Goal: Task Accomplishment & Management: Use online tool/utility

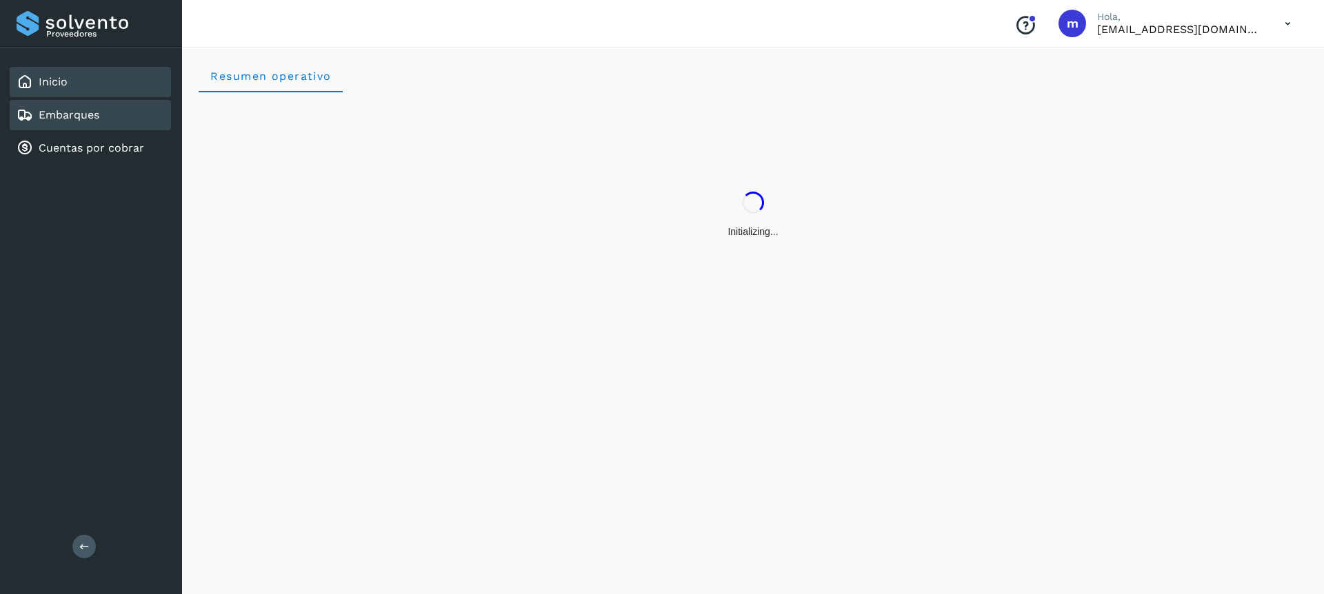
click at [68, 123] on div "Embarques" at bounding box center [58, 115] width 83 height 17
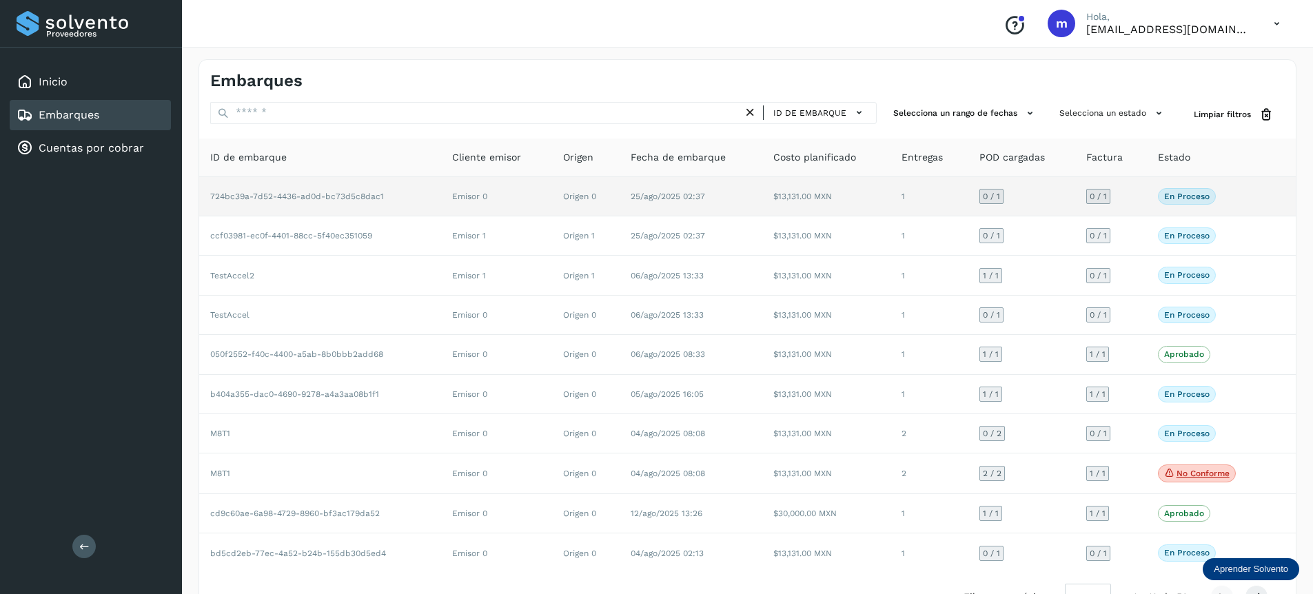
click at [359, 192] on span "724bc39a-7d52-4436-ad0d-bc73d5c8dac1" at bounding box center [297, 197] width 174 height 10
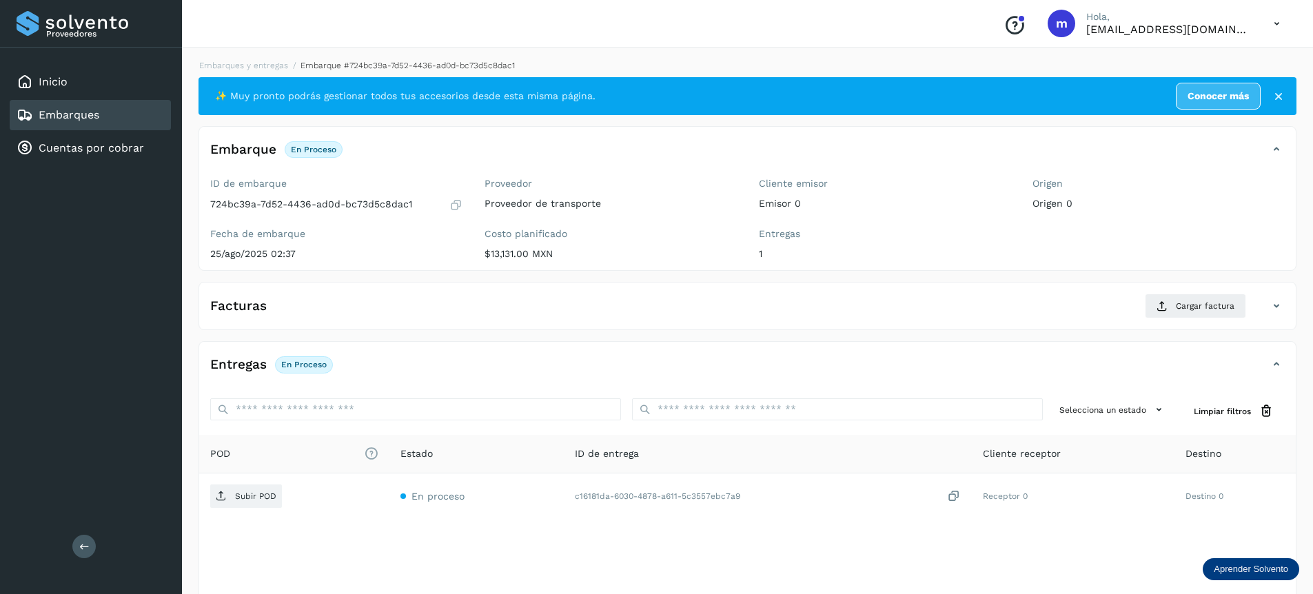
scroll to position [165, 0]
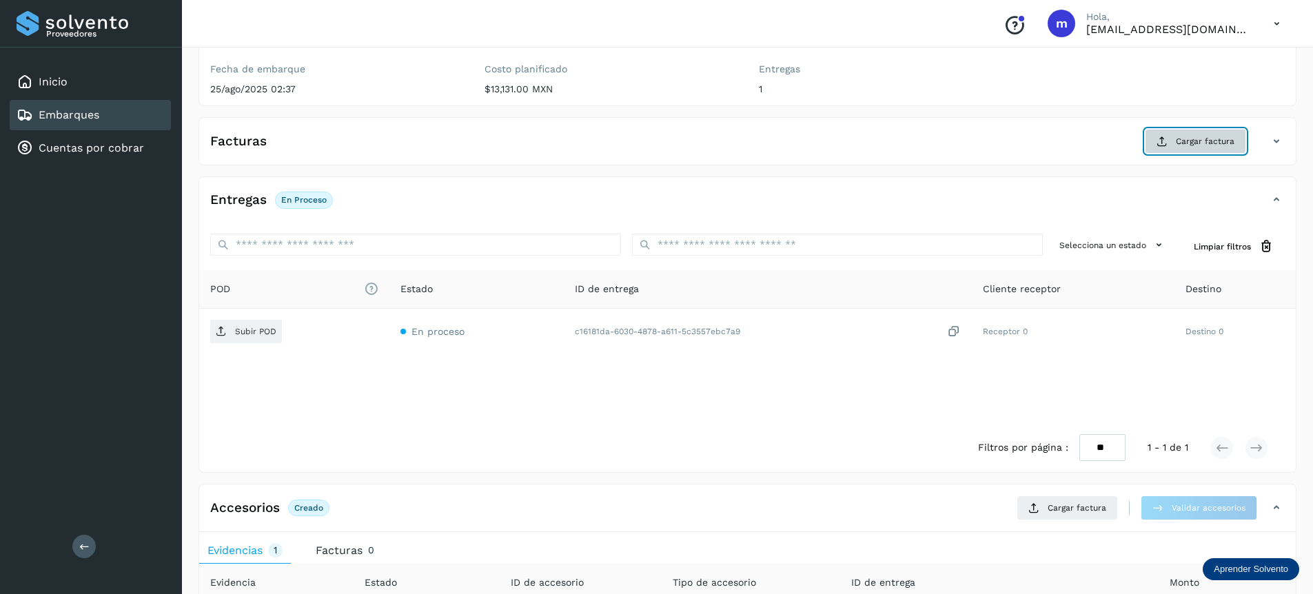
click at [1180, 146] on span "Cargar factura" at bounding box center [1205, 141] width 59 height 12
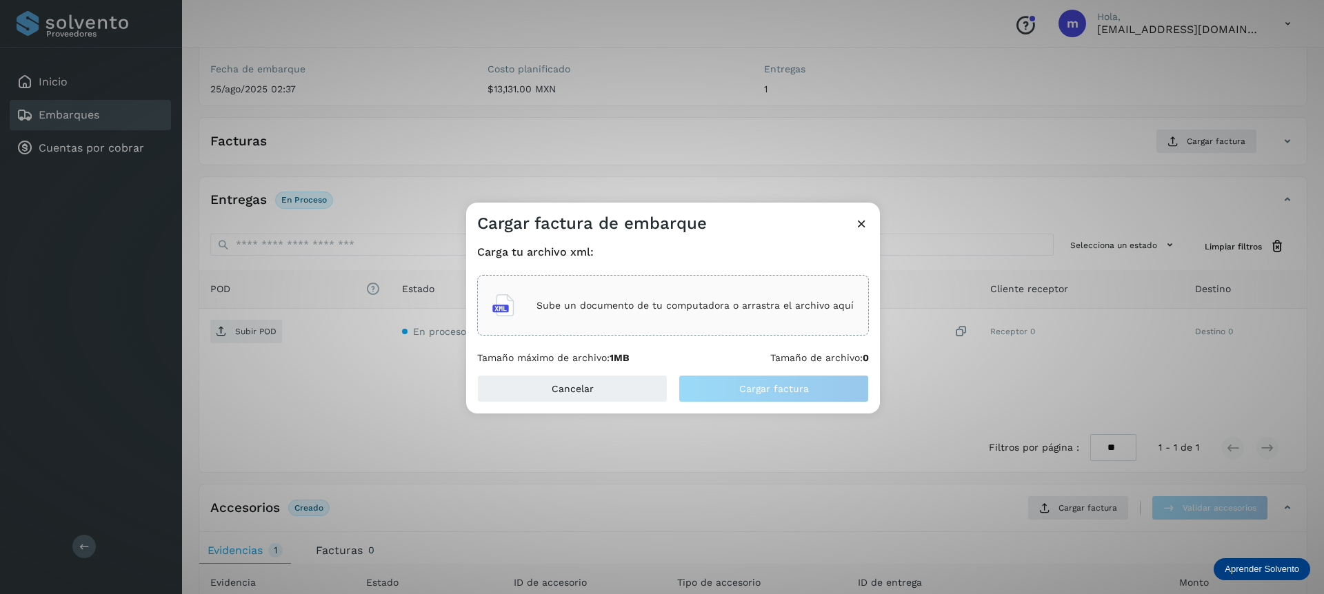
click at [544, 298] on div "Sube un documento de tu computadora o arrastra el archivo aquí" at bounding box center [672, 305] width 361 height 37
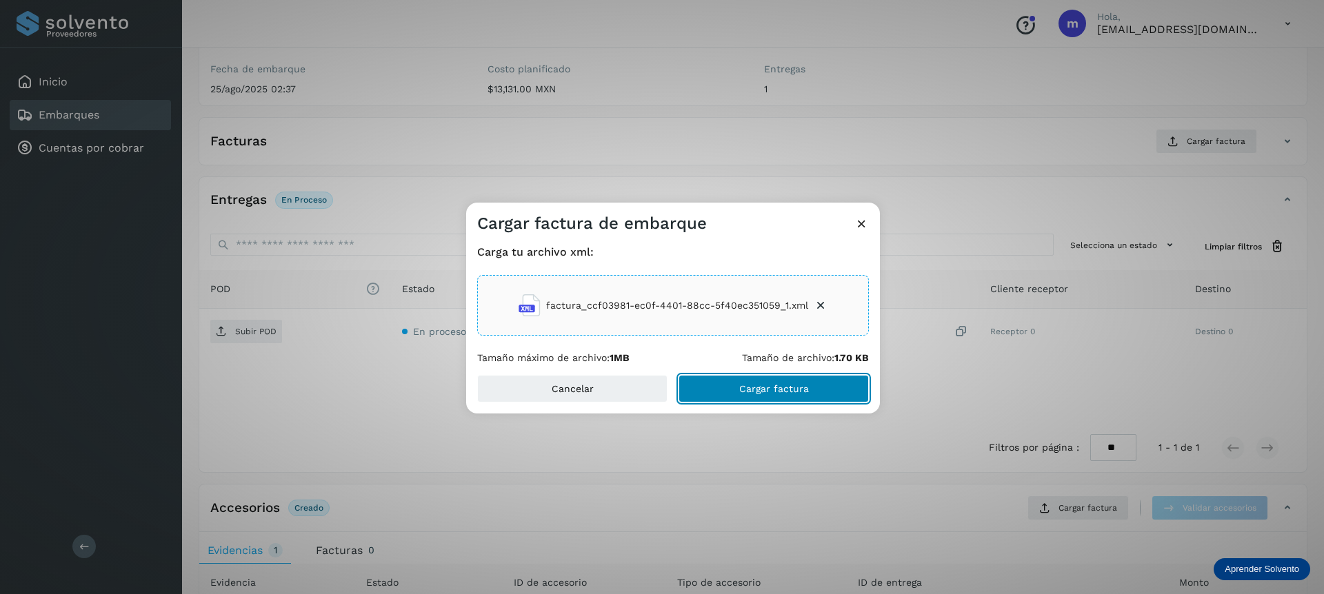
click at [767, 388] on span "Cargar factura" at bounding box center [774, 389] width 70 height 10
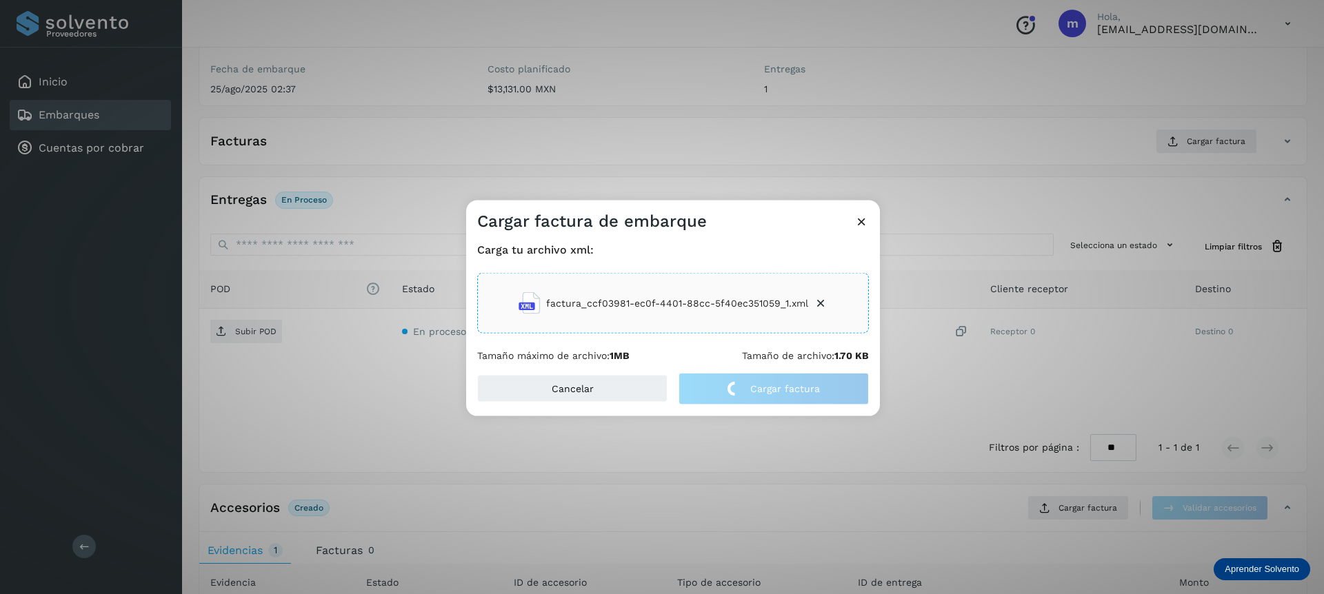
click at [996, 504] on div "Cargar factura de embarque Carga tu archivo xml: factura_ccf03981-ec0f-4401-88c…" at bounding box center [662, 297] width 1324 height 594
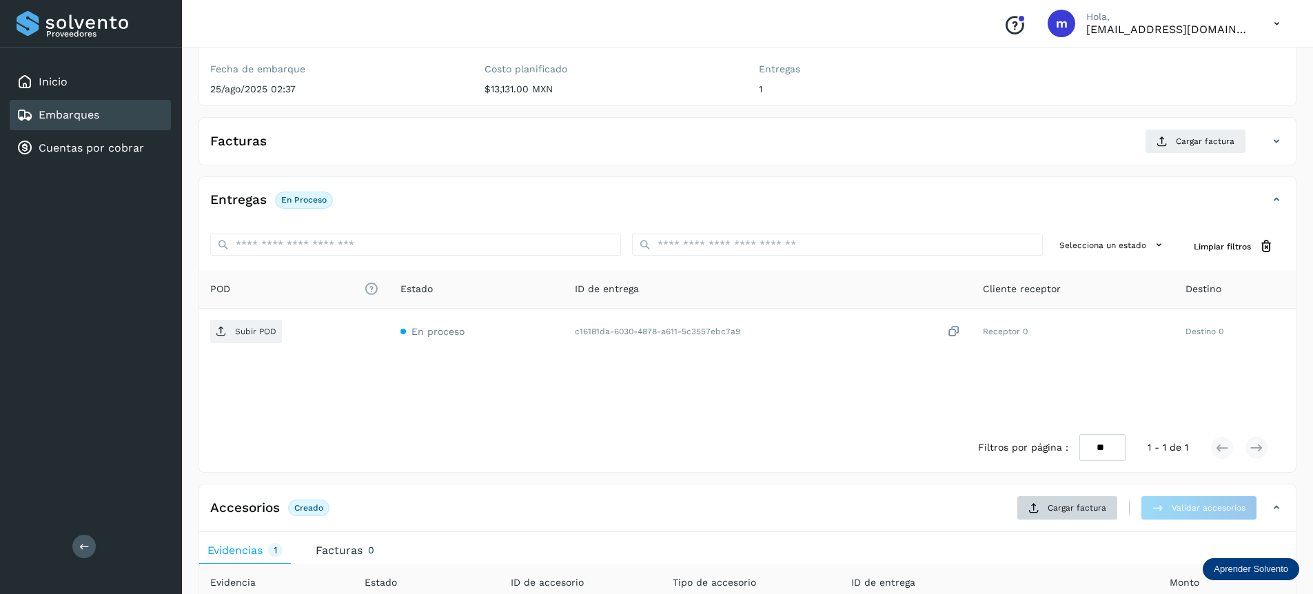
click at [1081, 521] on div "Accesorios Creado Cargar factura Validar accesorios Debe cargar al menos una fa…" at bounding box center [747, 514] width 1097 height 37
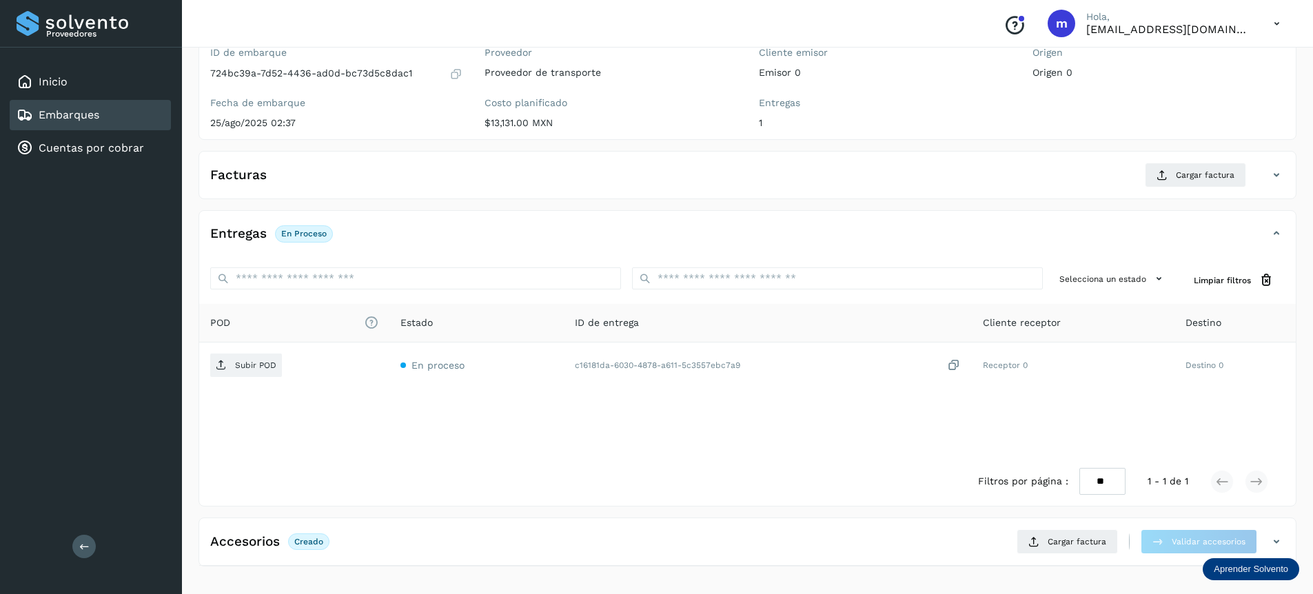
scroll to position [131, 0]
click at [1054, 546] on span "Cargar factura" at bounding box center [1077, 542] width 59 height 12
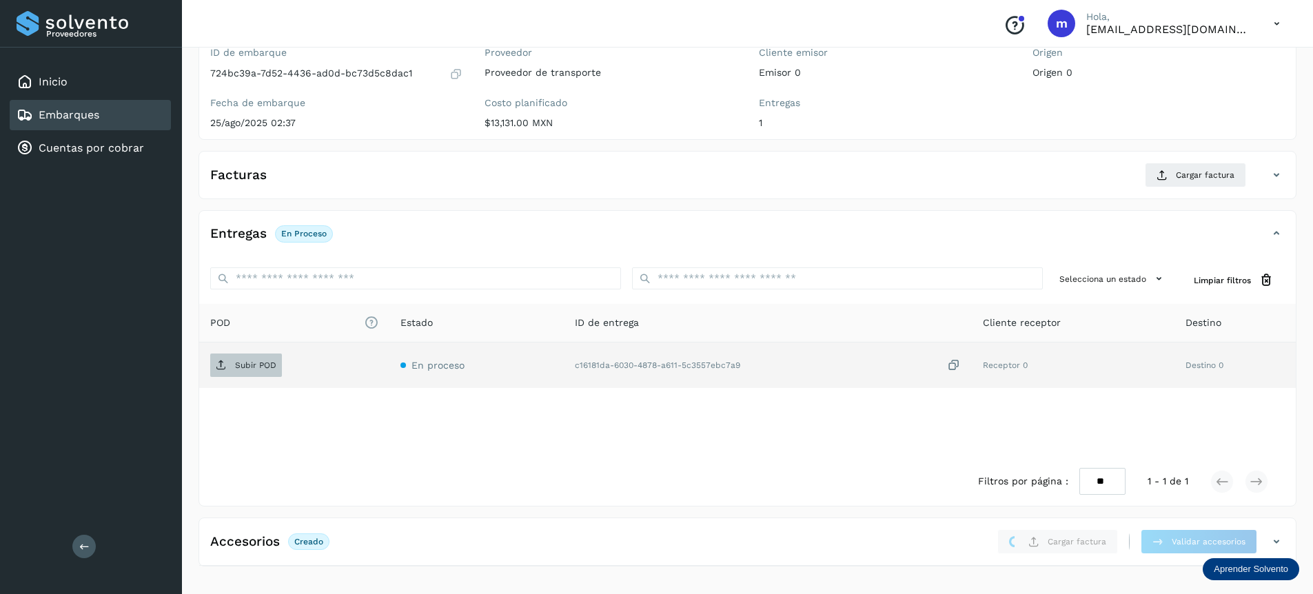
click at [256, 359] on span "Subir POD" at bounding box center [246, 365] width 72 height 22
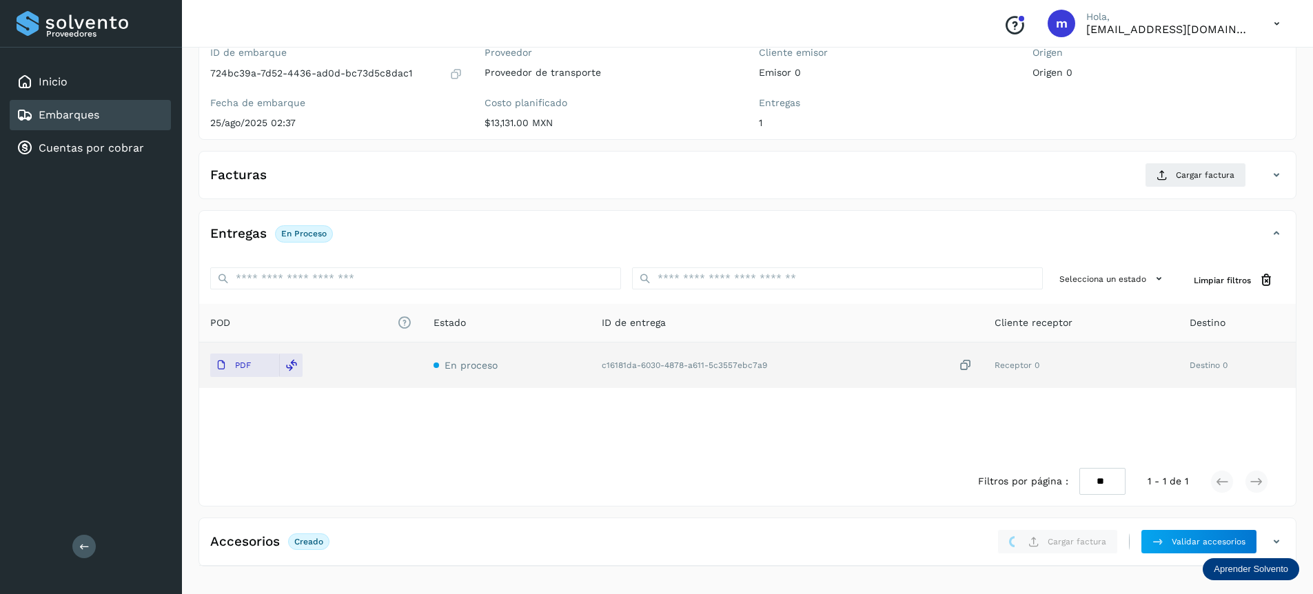
click at [935, 170] on div "Facturas Cargar factura" at bounding box center [733, 175] width 1069 height 25
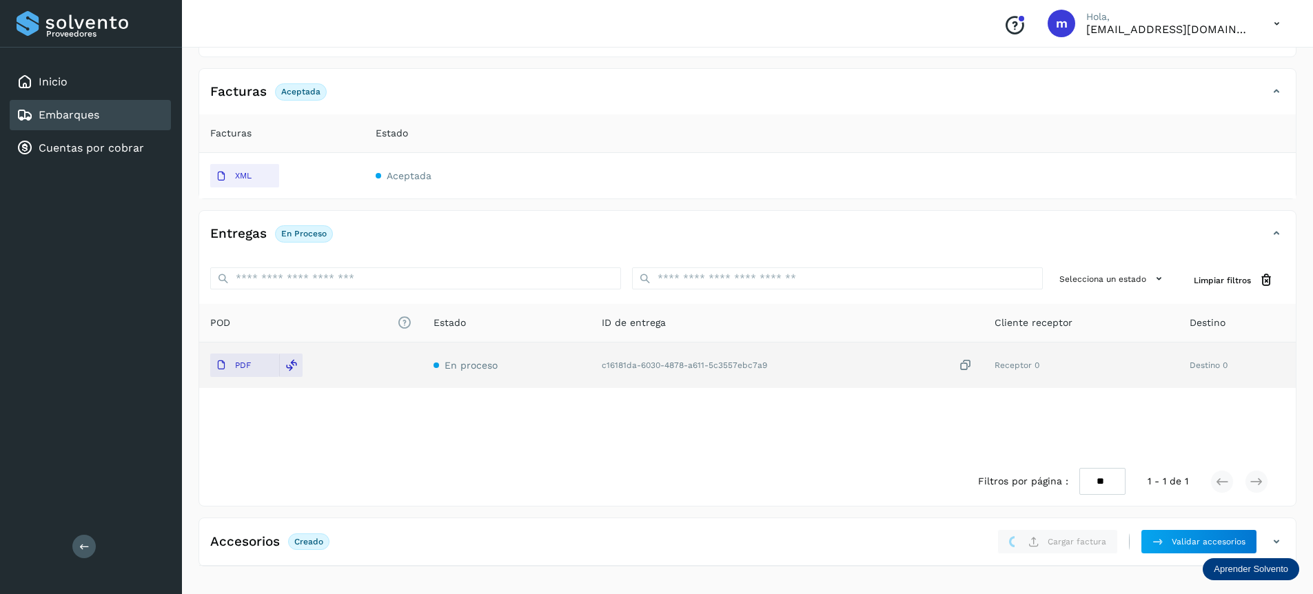
scroll to position [204, 0]
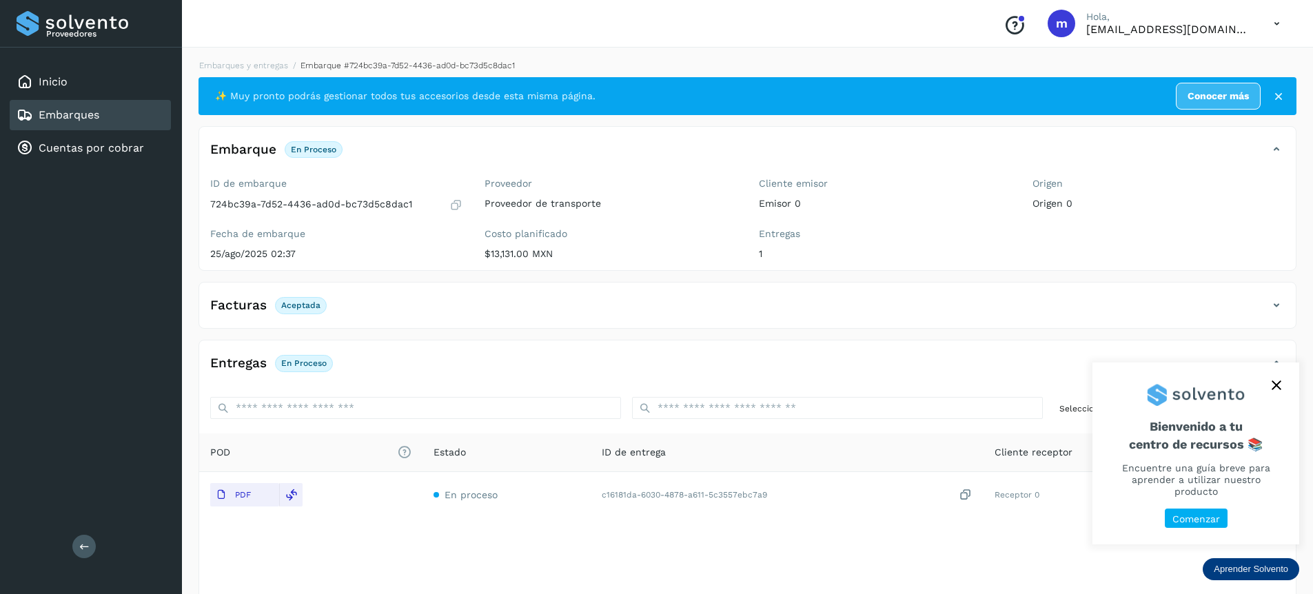
click at [1272, 17] on icon at bounding box center [1277, 24] width 28 height 28
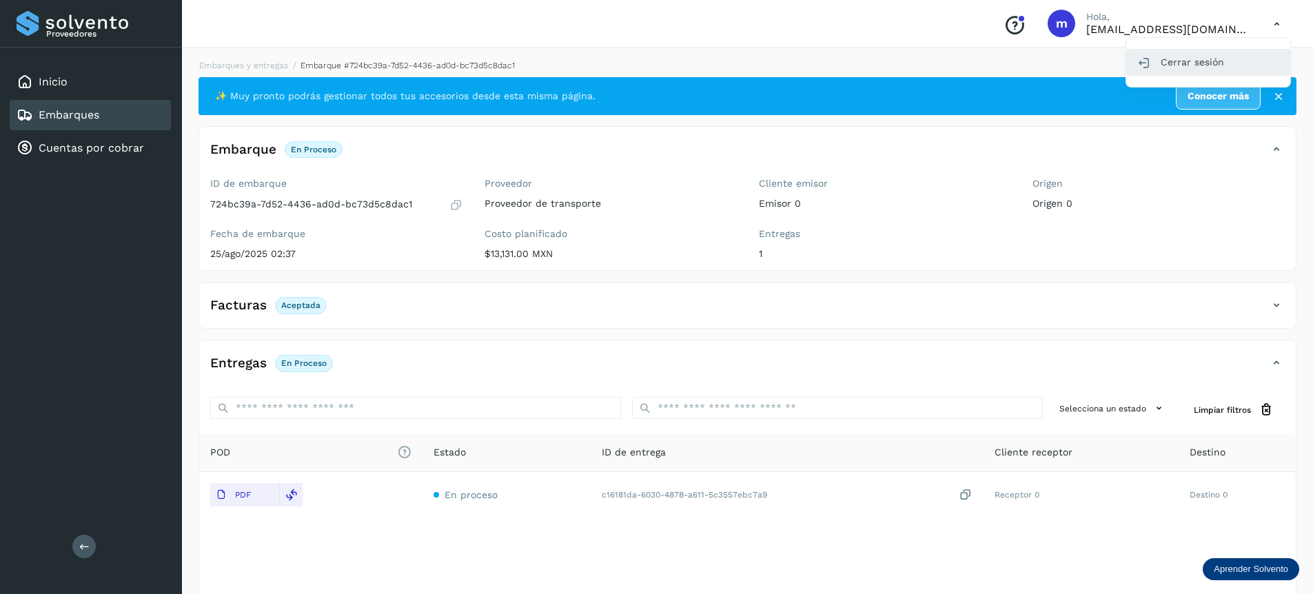
click at [1156, 61] on div "Cerrar sesión" at bounding box center [1209, 62] width 164 height 26
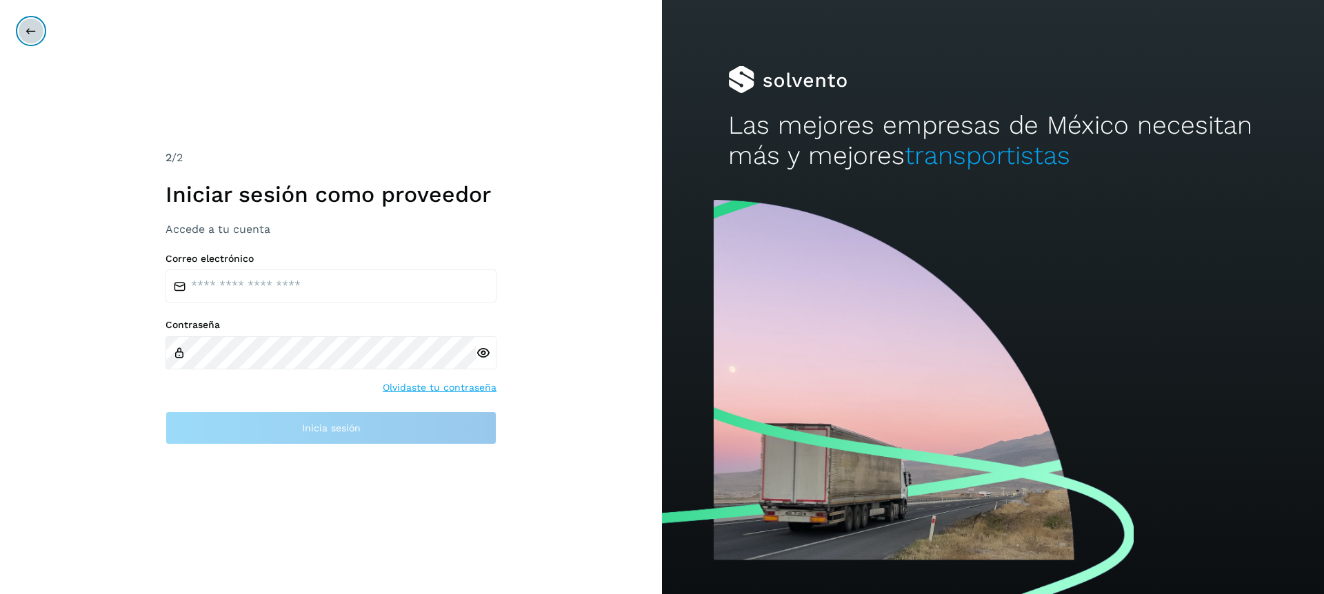
click at [22, 36] on button at bounding box center [31, 31] width 26 height 26
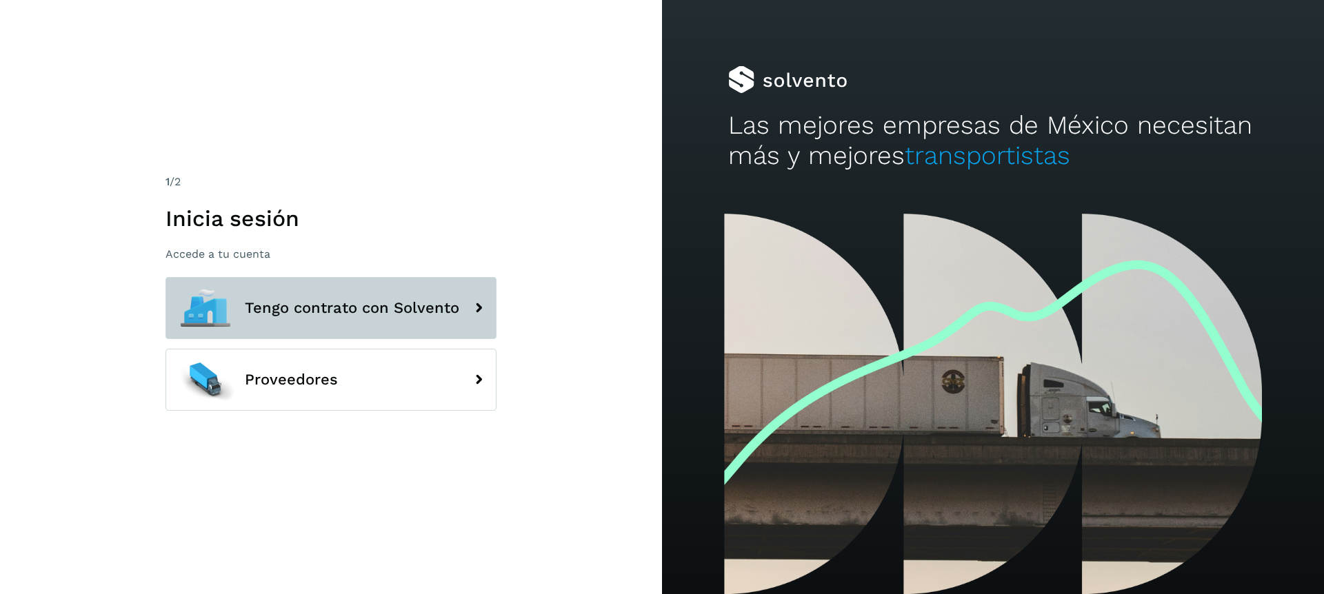
click at [293, 313] on span "Tengo contrato con Solvento" at bounding box center [352, 308] width 214 height 17
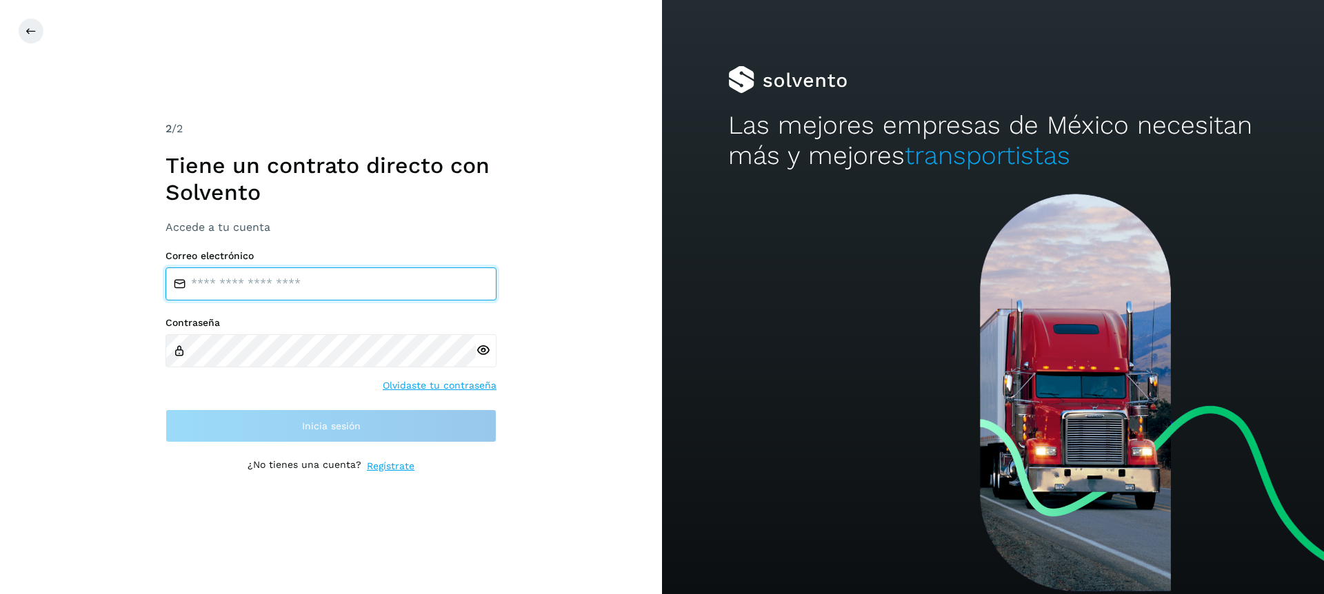
click at [258, 277] on input "email" at bounding box center [330, 284] width 331 height 33
type input "**********"
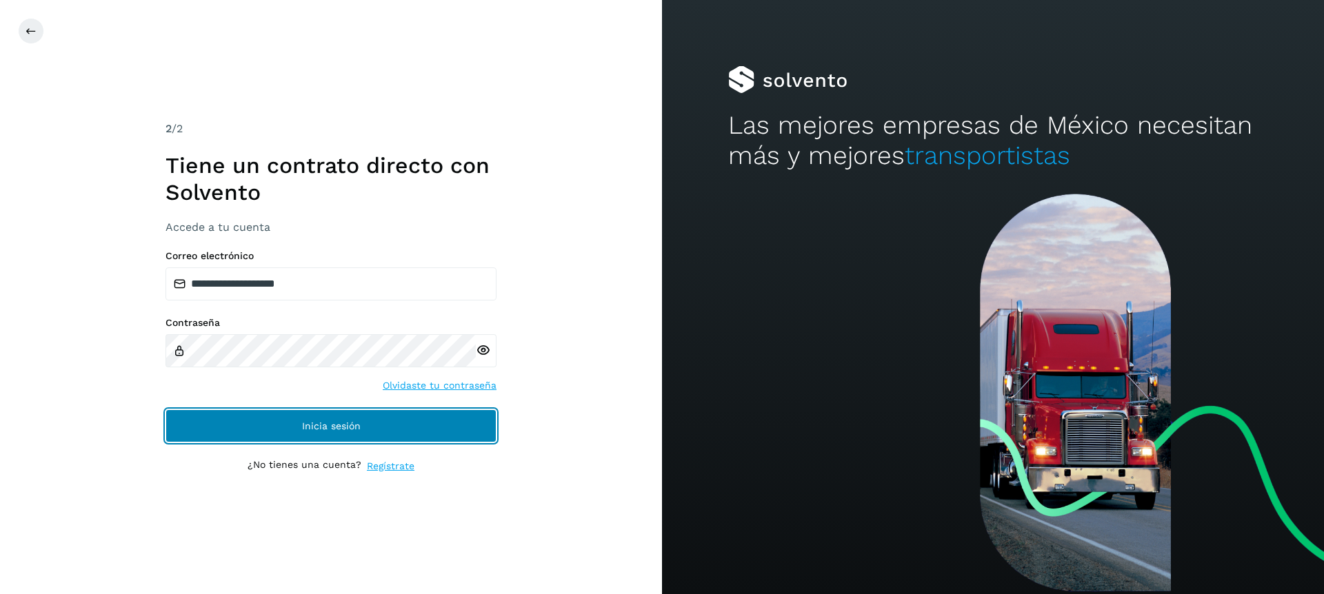
click at [231, 422] on button "Inicia sesión" at bounding box center [330, 426] width 331 height 33
